Goal: Information Seeking & Learning: Learn about a topic

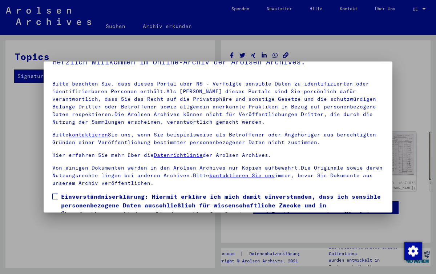
scroll to position [17, 0]
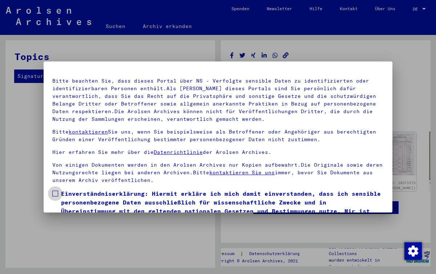
click at [56, 193] on span at bounding box center [55, 193] width 6 height 6
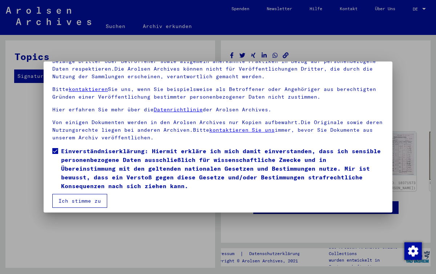
scroll to position [64, 0]
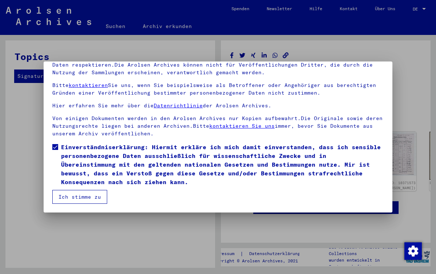
click at [75, 199] on button "Ich stimme zu" at bounding box center [79, 197] width 55 height 14
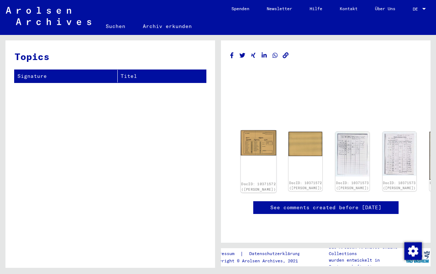
click at [255, 137] on img at bounding box center [259, 142] width 36 height 25
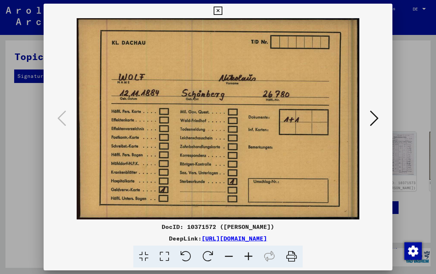
click at [218, 8] on icon at bounding box center [218, 11] width 8 height 9
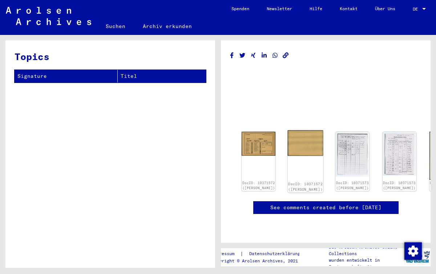
click at [288, 140] on img at bounding box center [306, 142] width 36 height 25
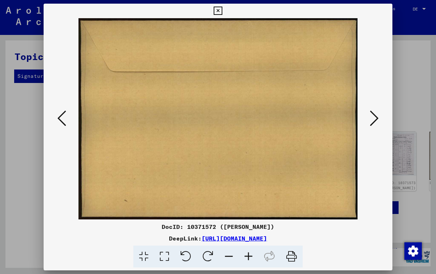
click at [216, 10] on icon at bounding box center [218, 11] width 8 height 9
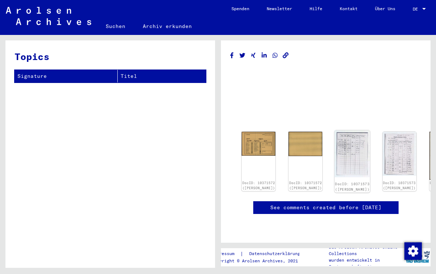
click at [335, 151] on img at bounding box center [353, 153] width 36 height 47
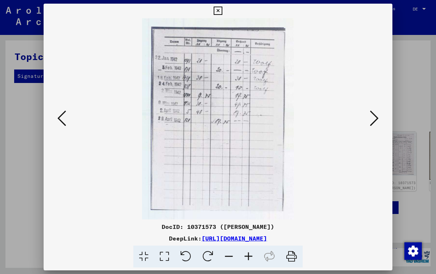
click at [250, 255] on icon at bounding box center [249, 256] width 20 height 22
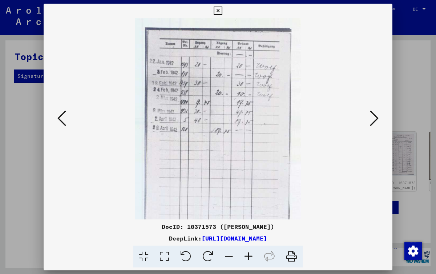
click at [250, 255] on icon at bounding box center [249, 256] width 20 height 22
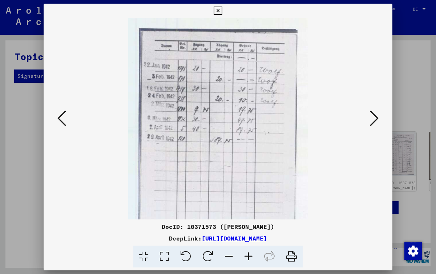
click at [250, 255] on icon at bounding box center [249, 256] width 20 height 22
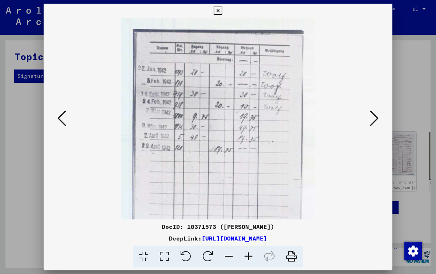
click at [250, 255] on icon at bounding box center [249, 256] width 20 height 22
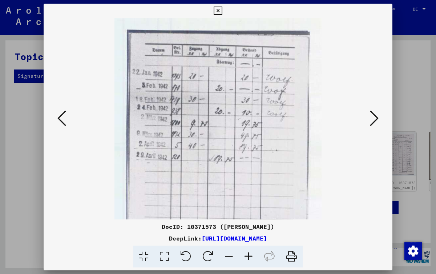
click at [250, 255] on icon at bounding box center [249, 256] width 20 height 22
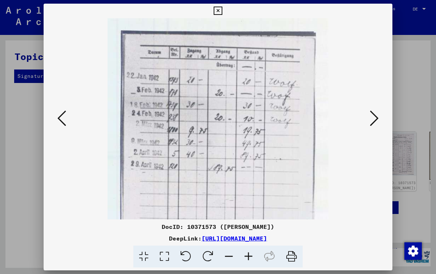
click at [250, 255] on icon at bounding box center [249, 256] width 20 height 22
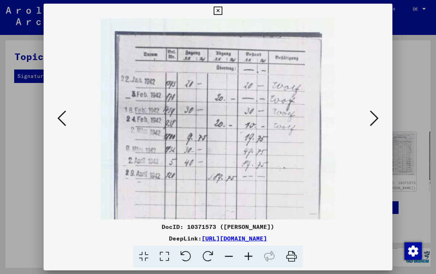
click at [250, 255] on icon at bounding box center [249, 256] width 20 height 22
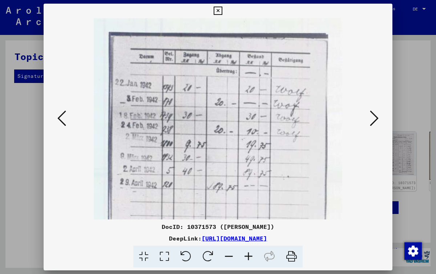
click at [250, 255] on icon at bounding box center [249, 256] width 20 height 22
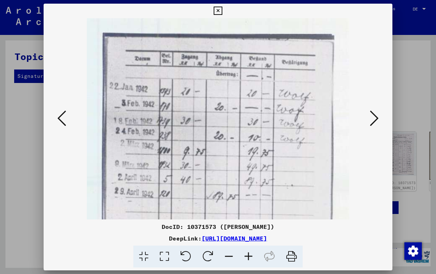
click at [250, 255] on icon at bounding box center [249, 256] width 20 height 22
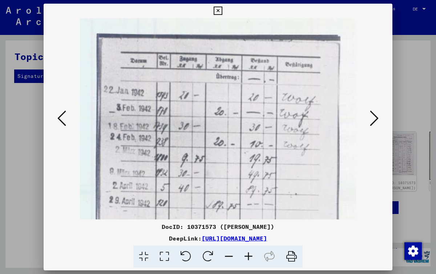
click at [250, 255] on icon at bounding box center [249, 256] width 20 height 22
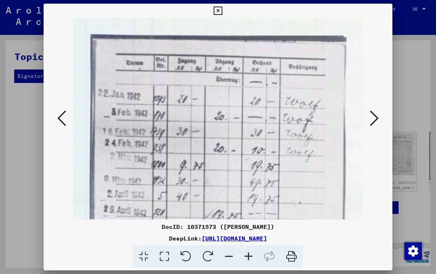
click at [219, 9] on icon at bounding box center [218, 11] width 8 height 9
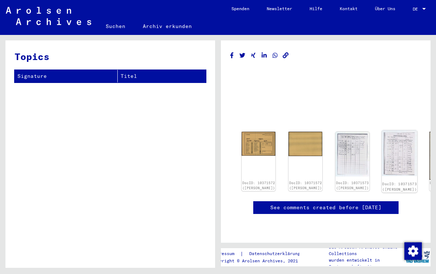
click at [382, 146] on img at bounding box center [400, 153] width 36 height 46
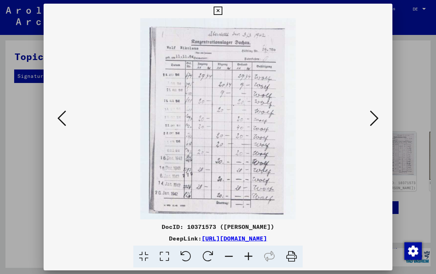
click at [220, 11] on icon at bounding box center [218, 11] width 8 height 9
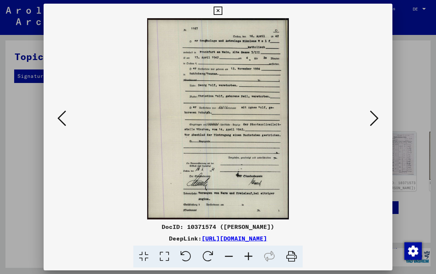
click at [248, 254] on icon at bounding box center [249, 256] width 20 height 22
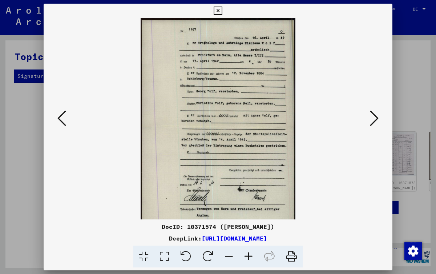
click at [248, 254] on icon at bounding box center [249, 256] width 20 height 22
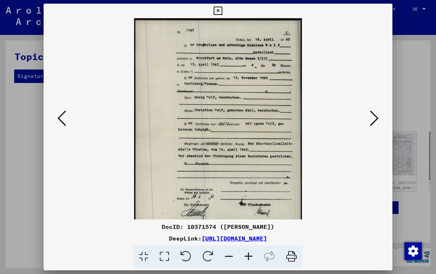
click at [248, 254] on icon at bounding box center [249, 256] width 20 height 22
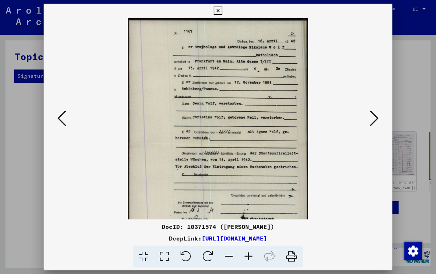
click at [248, 254] on icon at bounding box center [249, 256] width 20 height 22
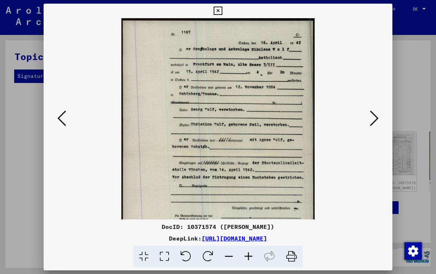
click at [248, 254] on icon at bounding box center [249, 256] width 20 height 22
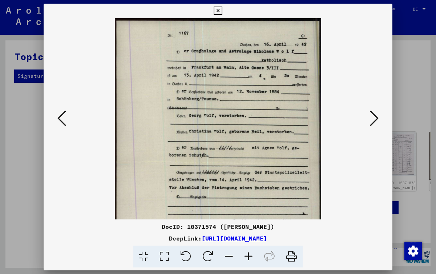
click at [248, 254] on icon at bounding box center [249, 256] width 20 height 22
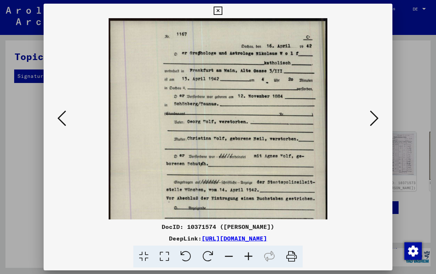
click at [248, 254] on icon at bounding box center [249, 256] width 20 height 22
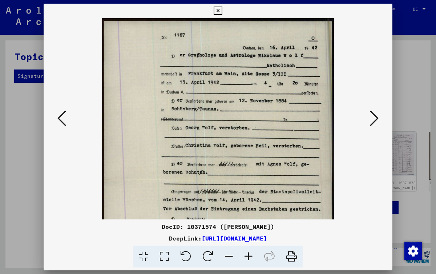
click at [248, 254] on icon at bounding box center [249, 256] width 20 height 22
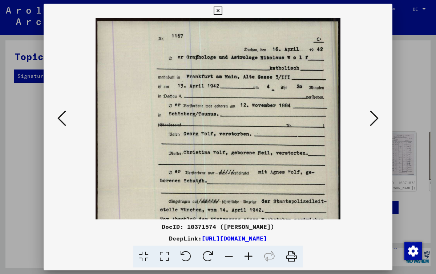
click at [248, 254] on icon at bounding box center [249, 256] width 20 height 22
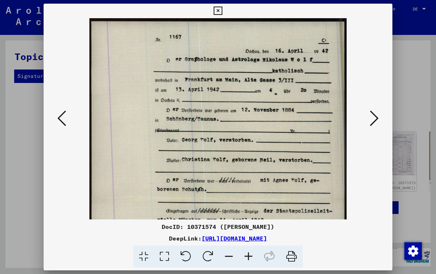
click at [248, 254] on icon at bounding box center [249, 256] width 20 height 22
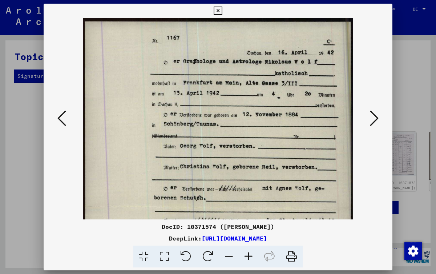
click at [248, 254] on icon at bounding box center [249, 256] width 20 height 22
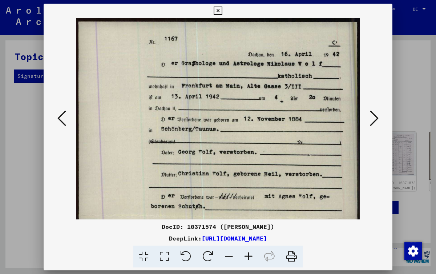
click at [248, 254] on icon at bounding box center [249, 256] width 20 height 22
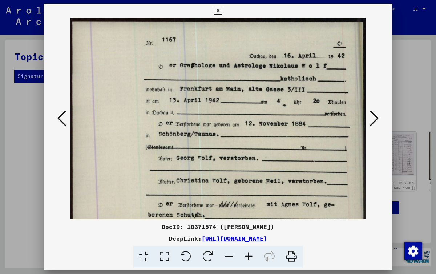
click at [248, 254] on icon at bounding box center [249, 256] width 20 height 22
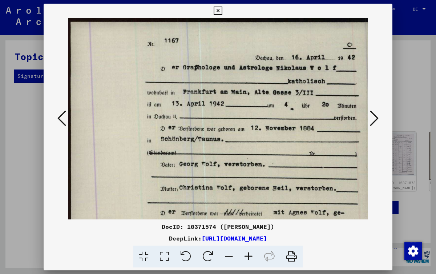
click at [248, 254] on icon at bounding box center [249, 256] width 20 height 22
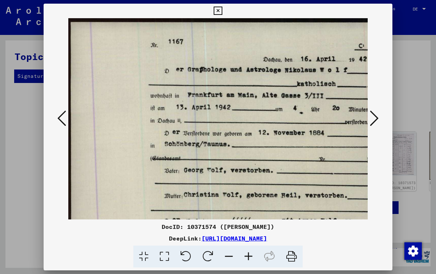
click at [248, 254] on icon at bounding box center [249, 256] width 20 height 22
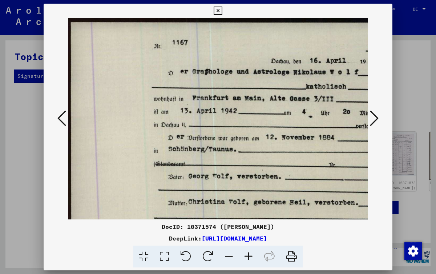
click at [248, 254] on icon at bounding box center [249, 256] width 20 height 22
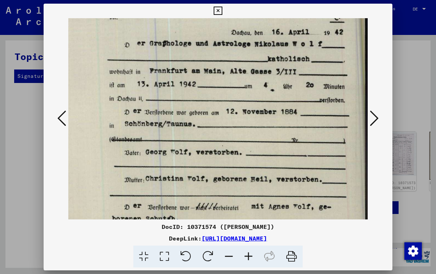
scroll to position [31, 48]
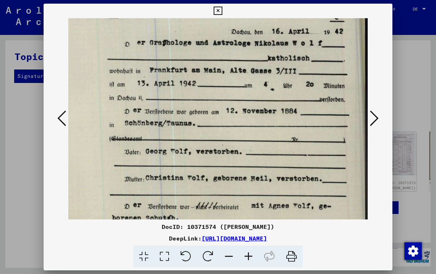
drag, startPoint x: 225, startPoint y: 188, endPoint x: 177, endPoint y: 157, distance: 56.6
click at [177, 157] on img at bounding box center [194, 233] width 347 height 492
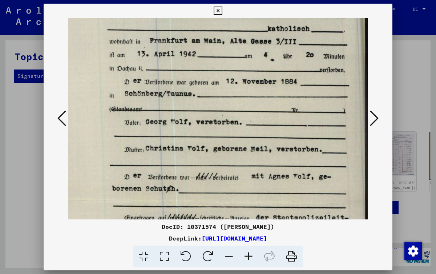
scroll to position [61, 48]
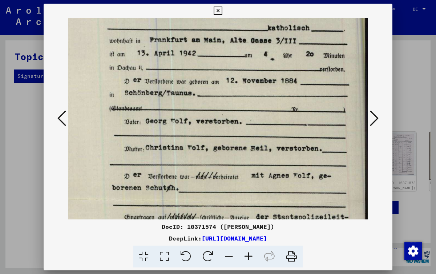
drag, startPoint x: 209, startPoint y: 175, endPoint x: 201, endPoint y: 145, distance: 31.0
click at [201, 144] on img at bounding box center [194, 203] width 347 height 492
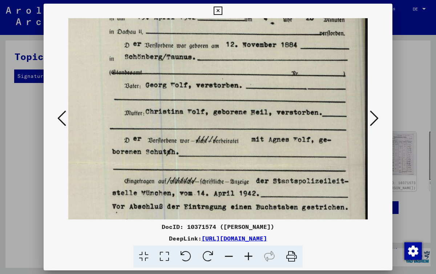
drag, startPoint x: 223, startPoint y: 179, endPoint x: 205, endPoint y: 143, distance: 40.0
click at [205, 143] on img at bounding box center [194, 167] width 347 height 492
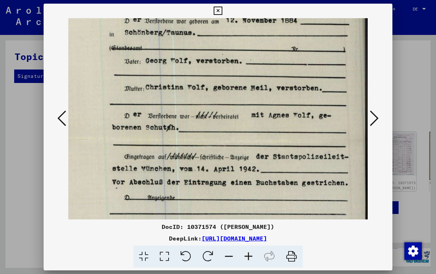
scroll to position [123, 48]
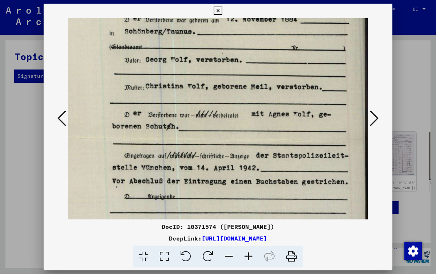
drag, startPoint x: 226, startPoint y: 186, endPoint x: 201, endPoint y: 161, distance: 36.0
click at [201, 161] on img at bounding box center [194, 142] width 347 height 492
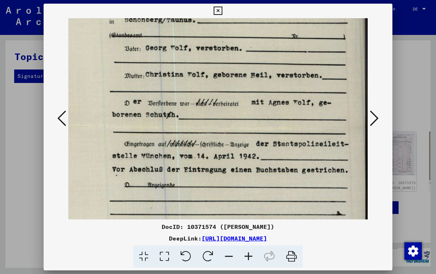
drag, startPoint x: 231, startPoint y: 188, endPoint x: 222, endPoint y: 177, distance: 14.8
click at [222, 177] on img at bounding box center [194, 130] width 347 height 492
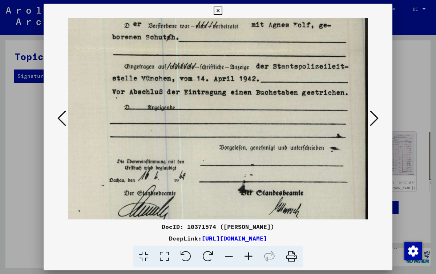
scroll to position [212, 48]
drag, startPoint x: 248, startPoint y: 194, endPoint x: 221, endPoint y: 119, distance: 80.5
click at [220, 117] on img at bounding box center [194, 52] width 347 height 492
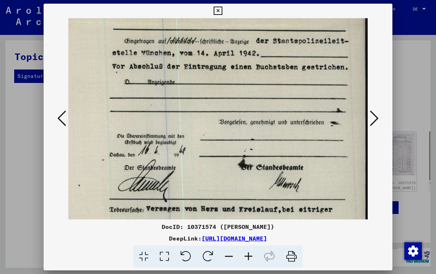
drag, startPoint x: 232, startPoint y: 148, endPoint x: 224, endPoint y: 122, distance: 26.9
click at [224, 122] on img at bounding box center [194, 27] width 347 height 492
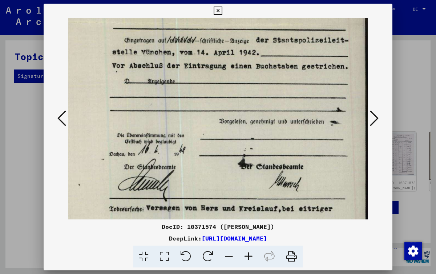
click at [218, 9] on icon at bounding box center [218, 11] width 8 height 9
